Goal: Task Accomplishment & Management: Use online tool/utility

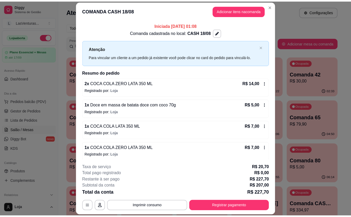
scroll to position [105, 0]
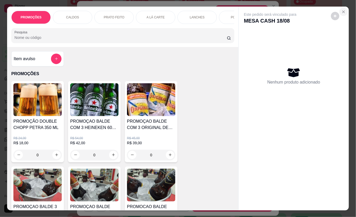
click at [343, 10] on icon "Close" at bounding box center [344, 12] width 4 height 4
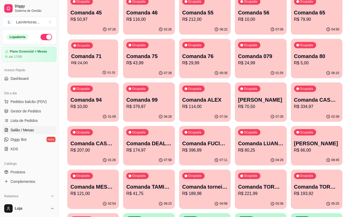
click at [95, 59] on p "Comanda 71" at bounding box center [93, 56] width 44 height 7
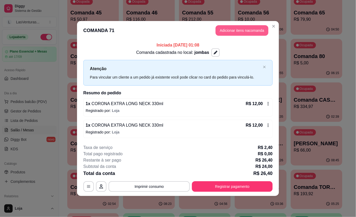
click at [230, 34] on button "Adicionar itens na comanda" at bounding box center [242, 30] width 53 height 11
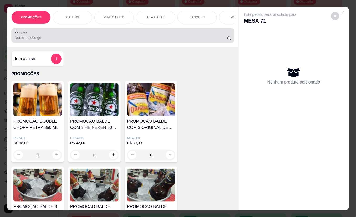
drag, startPoint x: 33, startPoint y: 41, endPoint x: 34, endPoint y: 38, distance: 3.0
click at [33, 40] on input "Pesquisa" at bounding box center [120, 37] width 213 height 5
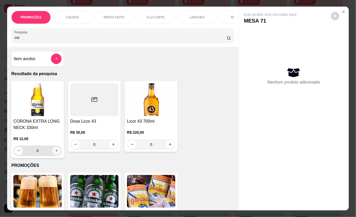
type input "cor"
click at [55, 152] on icon "increase-product-quantity" at bounding box center [57, 151] width 4 height 4
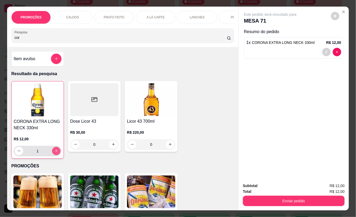
type input "1"
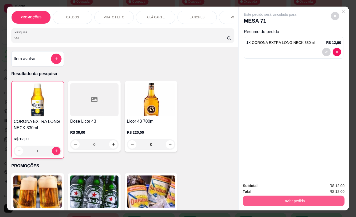
click at [288, 196] on button "Enviar pedido" at bounding box center [294, 201] width 102 height 11
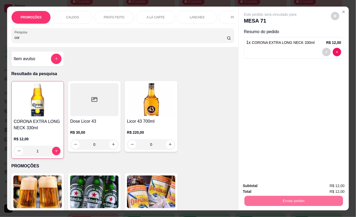
click at [275, 186] on button "Não registrar e enviar pedido" at bounding box center [276, 186] width 55 height 10
